Goal: Information Seeking & Learning: Learn about a topic

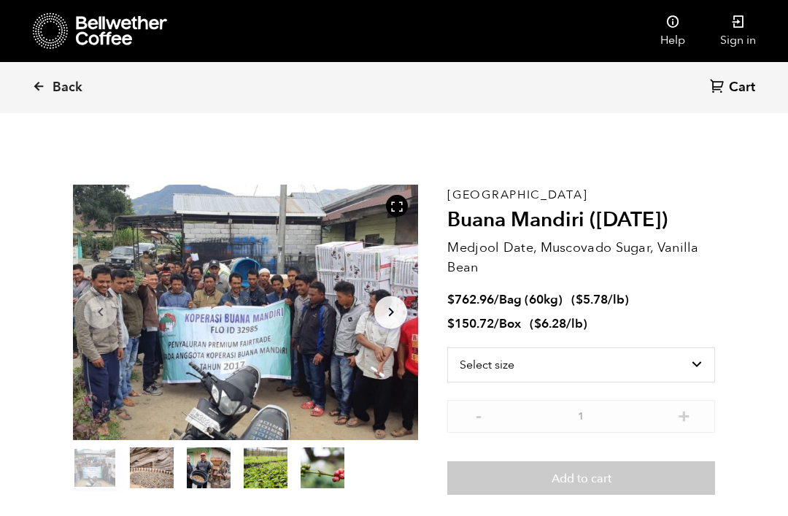
scroll to position [635, 625]
click at [62, 80] on span "Back" at bounding box center [68, 88] width 30 height 18
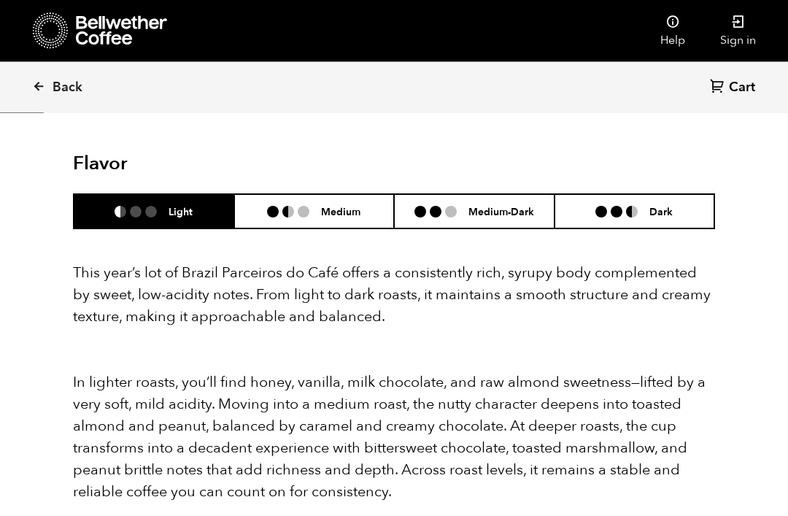
scroll to position [1330, 0]
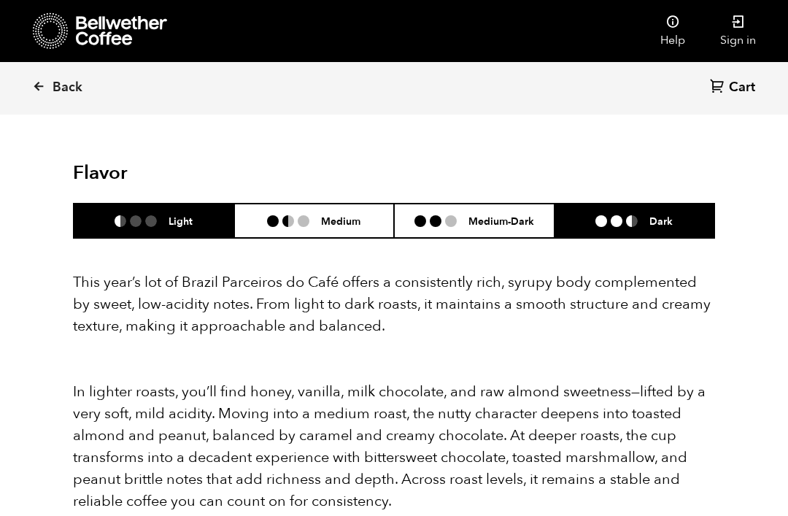
click at [623, 204] on li "Dark" at bounding box center [635, 221] width 161 height 34
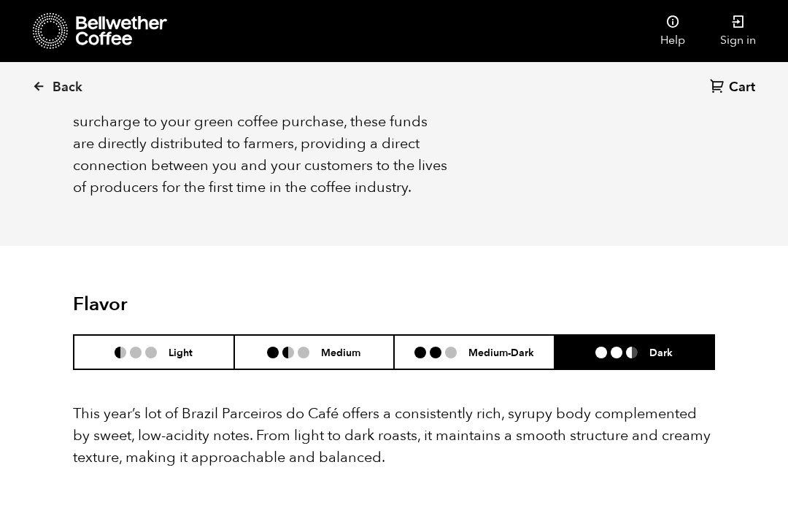
scroll to position [1173, 0]
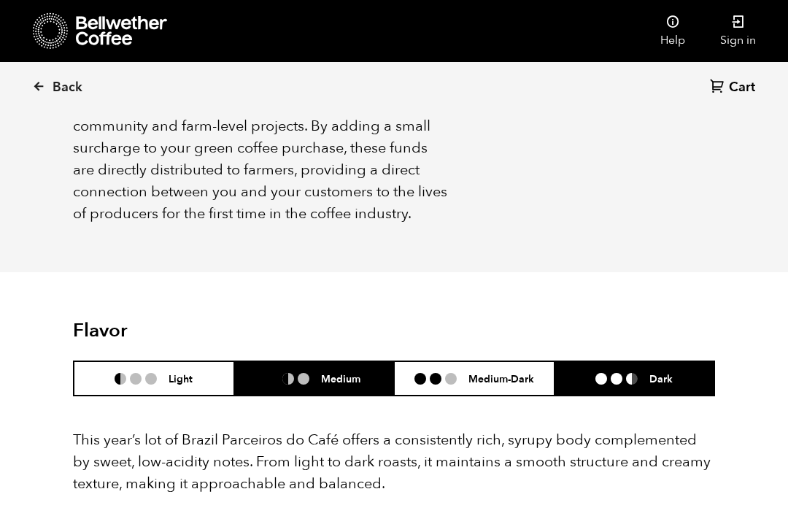
click at [370, 361] on li "Medium" at bounding box center [314, 378] width 161 height 34
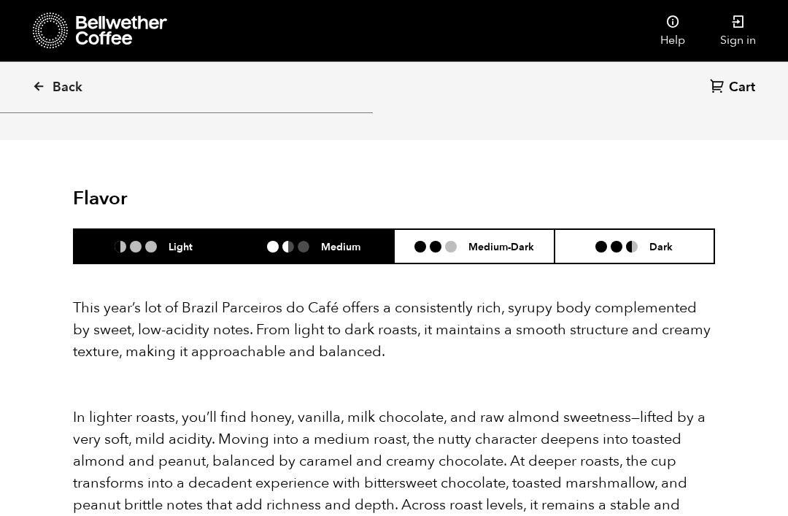
scroll to position [1305, 0]
click at [182, 240] on h6 "Light" at bounding box center [181, 246] width 24 height 12
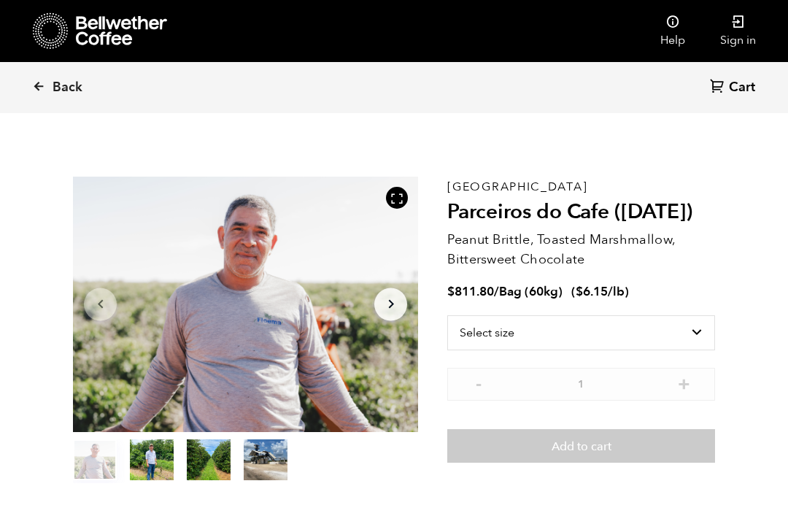
scroll to position [0, 0]
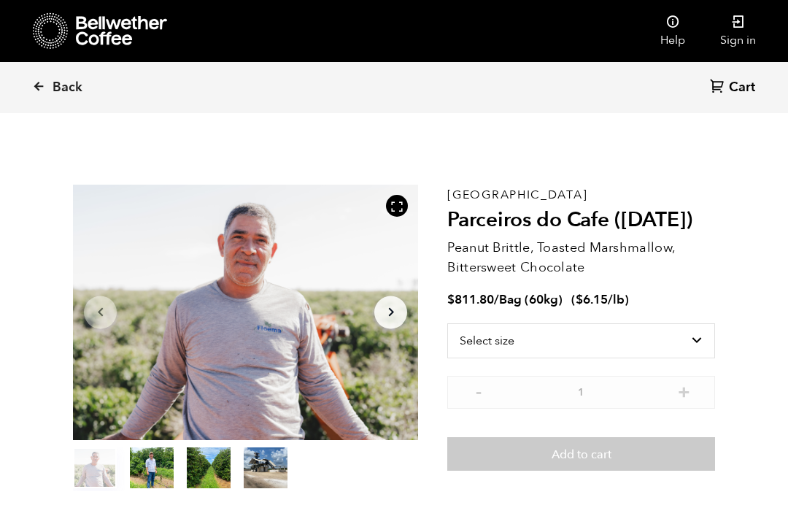
click at [61, 94] on span "Back" at bounding box center [68, 88] width 30 height 18
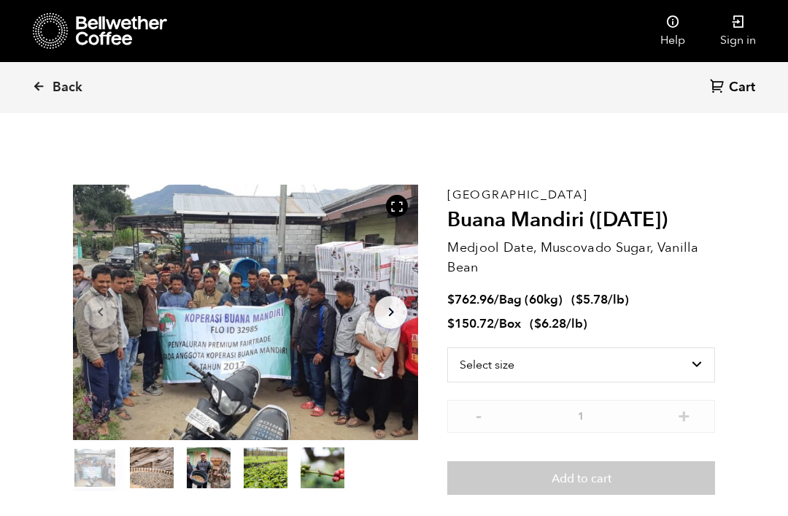
scroll to position [635, 625]
click at [62, 93] on span "Back" at bounding box center [68, 88] width 30 height 18
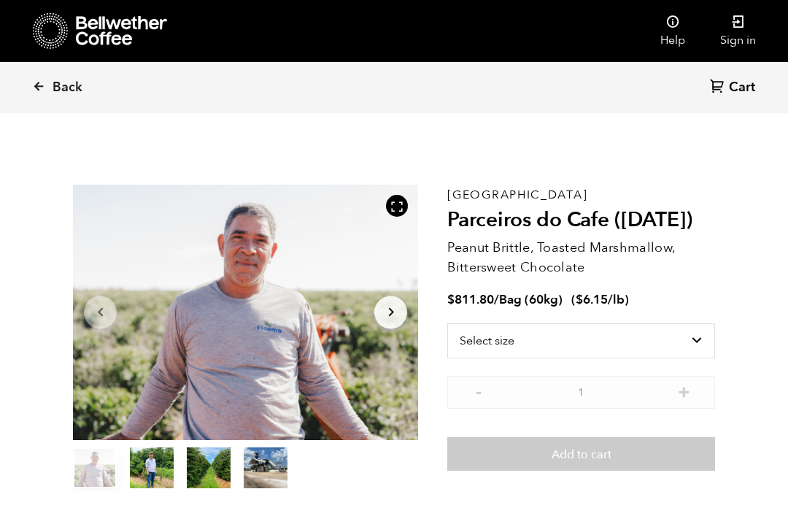
scroll to position [635, 625]
click at [64, 88] on span "Back" at bounding box center [68, 88] width 30 height 18
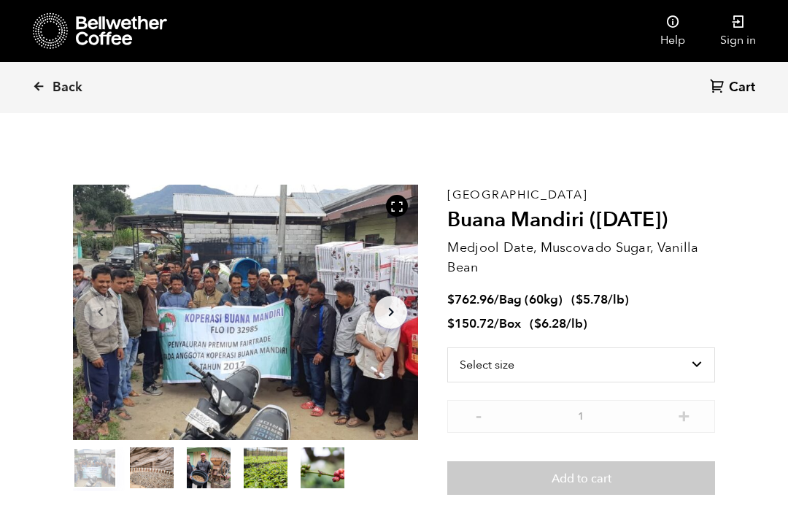
scroll to position [635, 625]
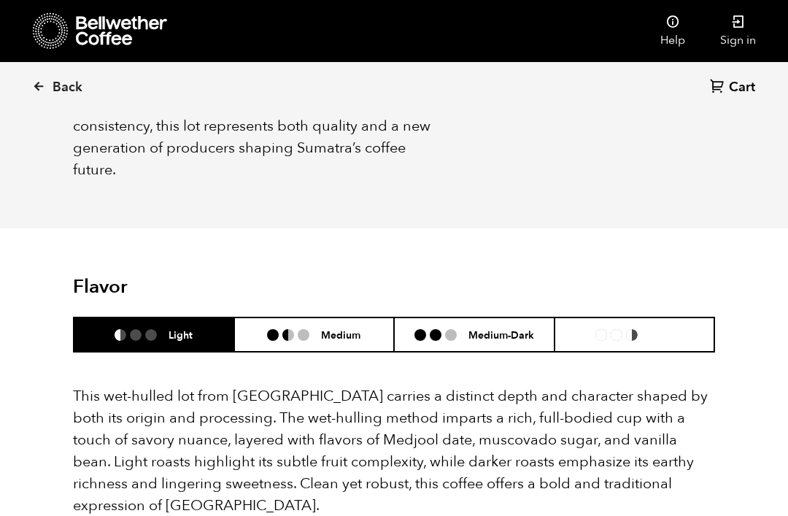
click at [662, 319] on li "Dark" at bounding box center [635, 335] width 161 height 34
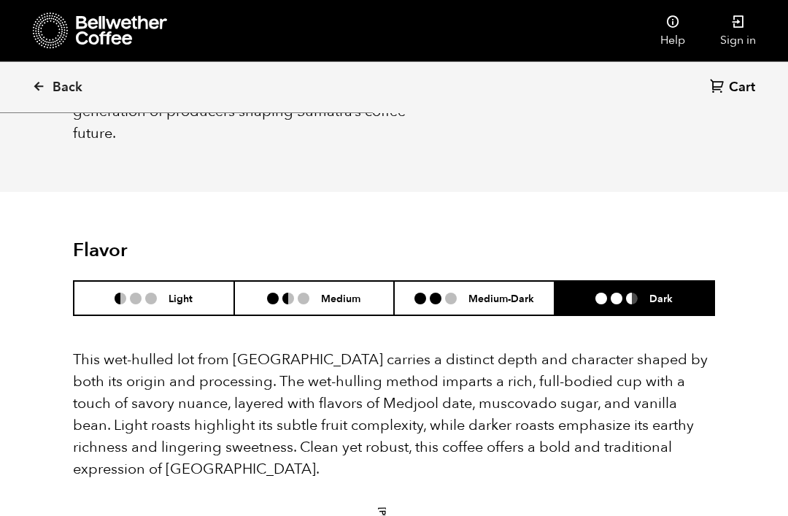
scroll to position [877, 0]
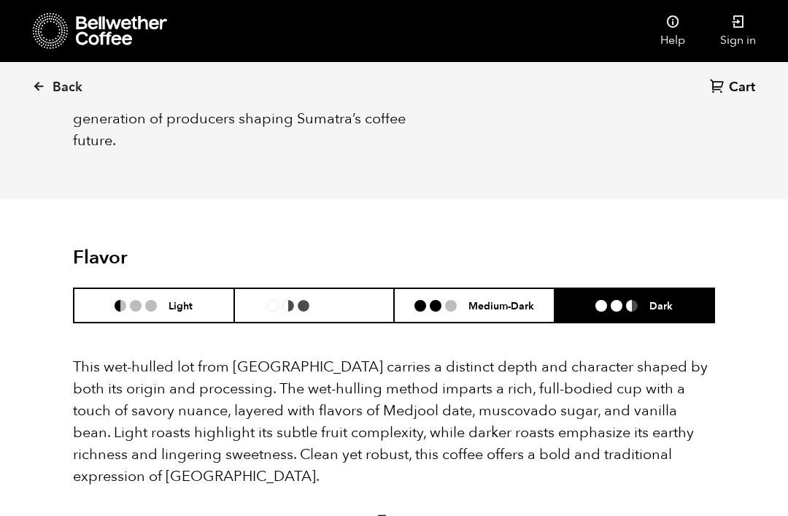
click at [341, 299] on h6 "Medium" at bounding box center [340, 305] width 39 height 12
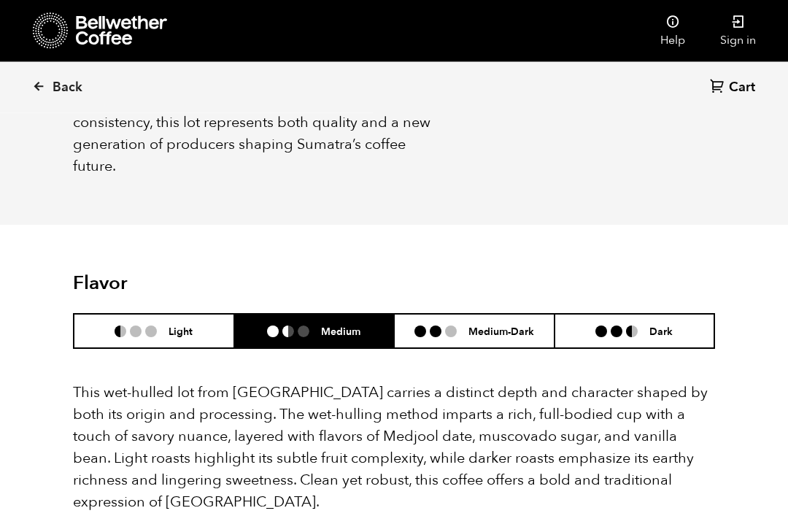
scroll to position [845, 0]
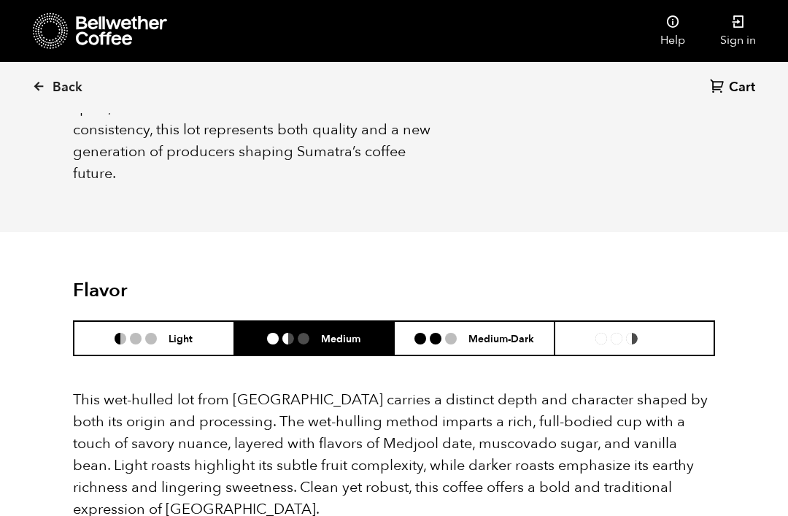
click at [656, 332] on h6 "Dark" at bounding box center [661, 338] width 23 height 12
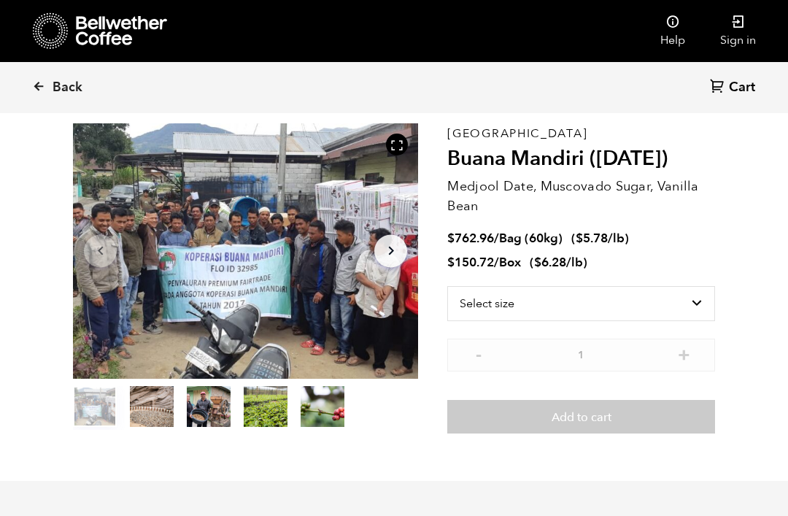
scroll to position [0, 0]
